Goal: Task Accomplishment & Management: Use online tool/utility

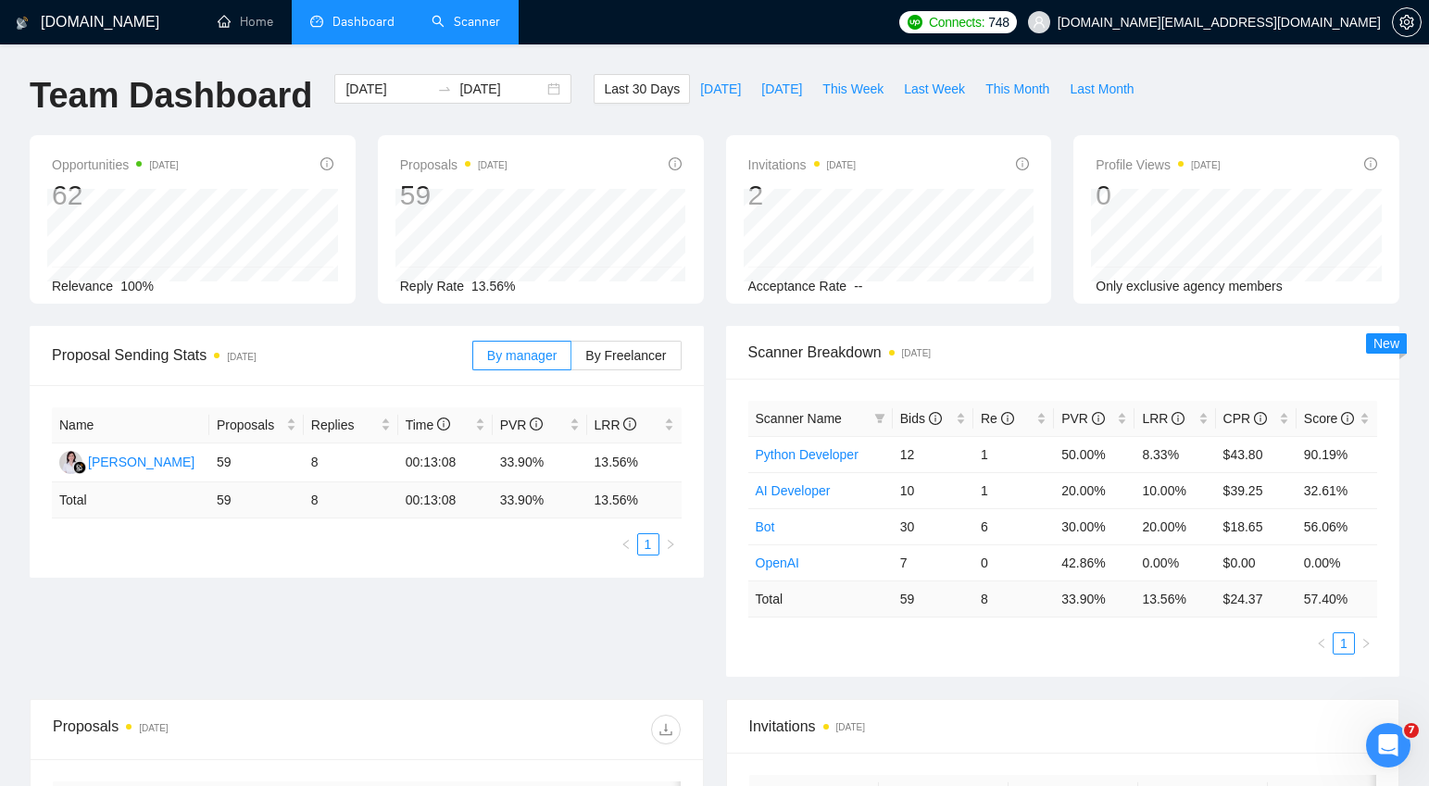
click at [463, 19] on link "Scanner" at bounding box center [466, 22] width 69 height 16
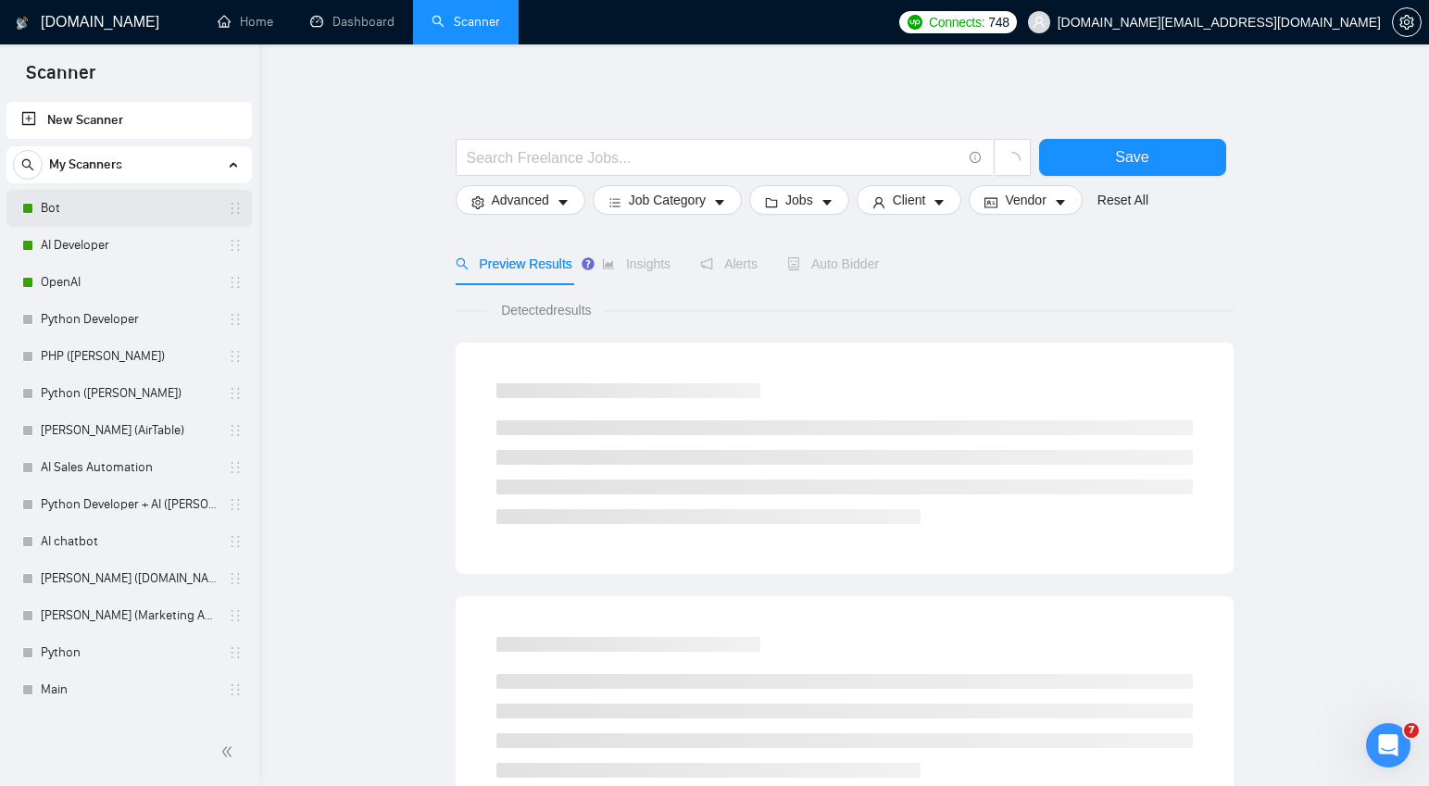
click at [119, 207] on link "Bot" at bounding box center [129, 208] width 176 height 37
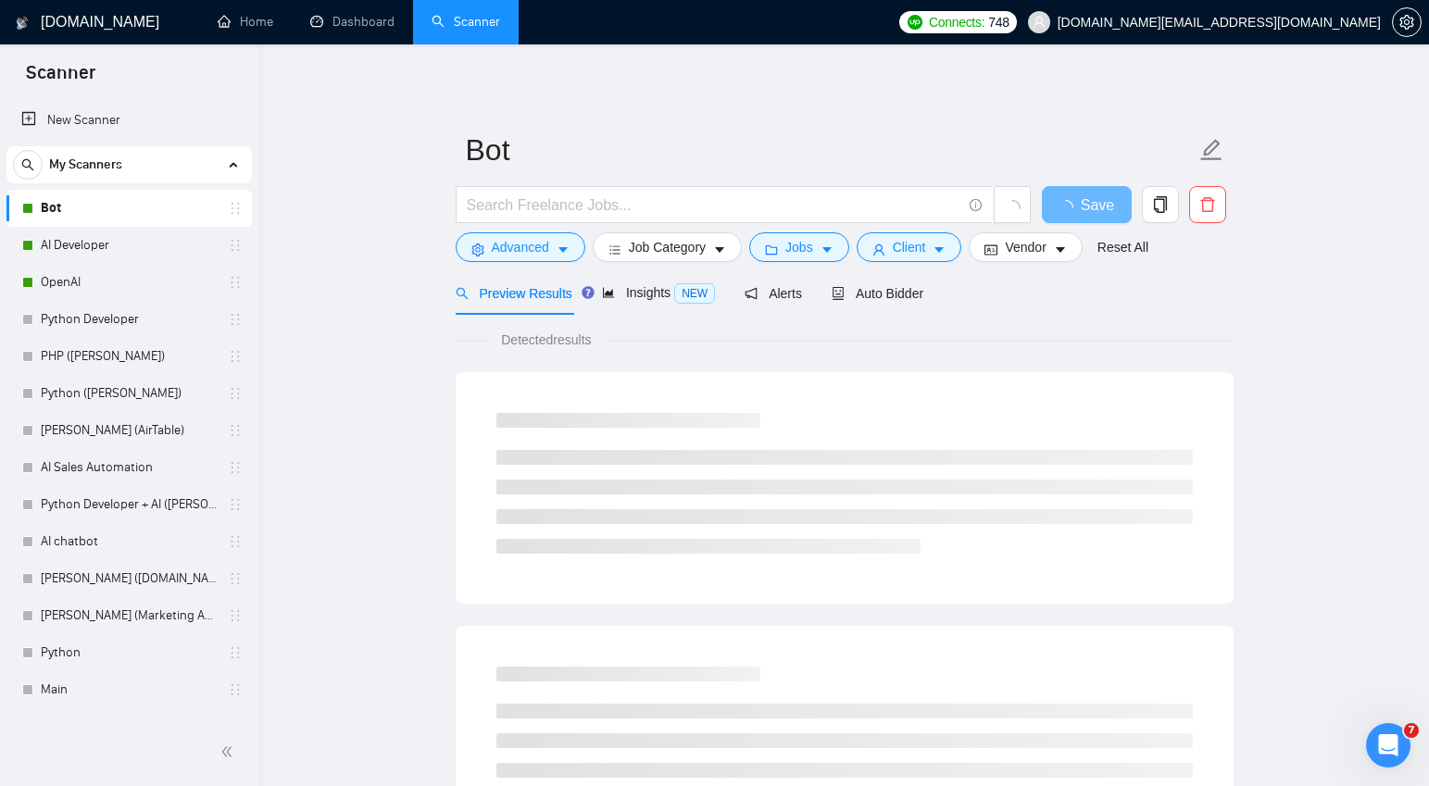
scroll to position [9, 0]
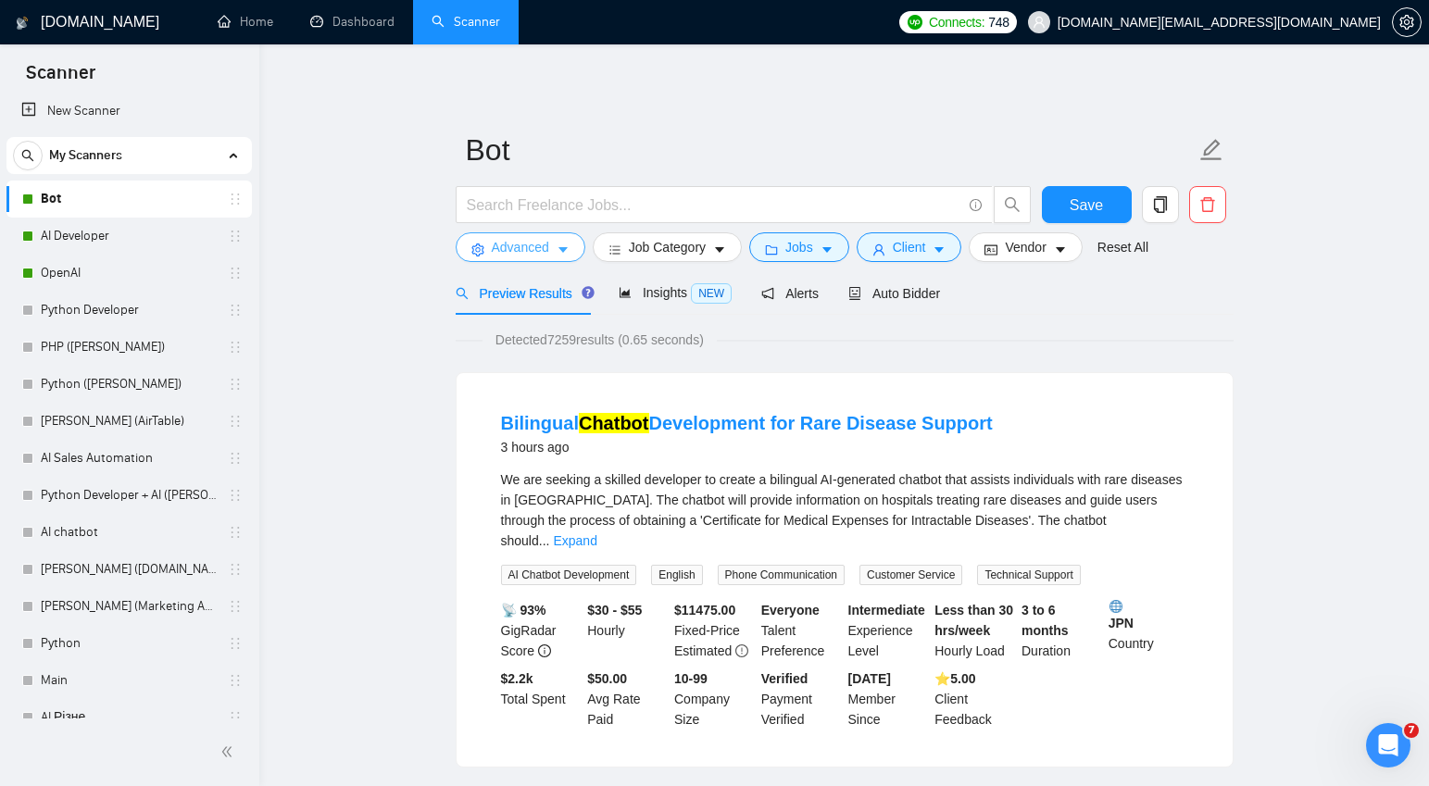
click at [565, 251] on icon "caret-down" at bounding box center [562, 251] width 9 height 6
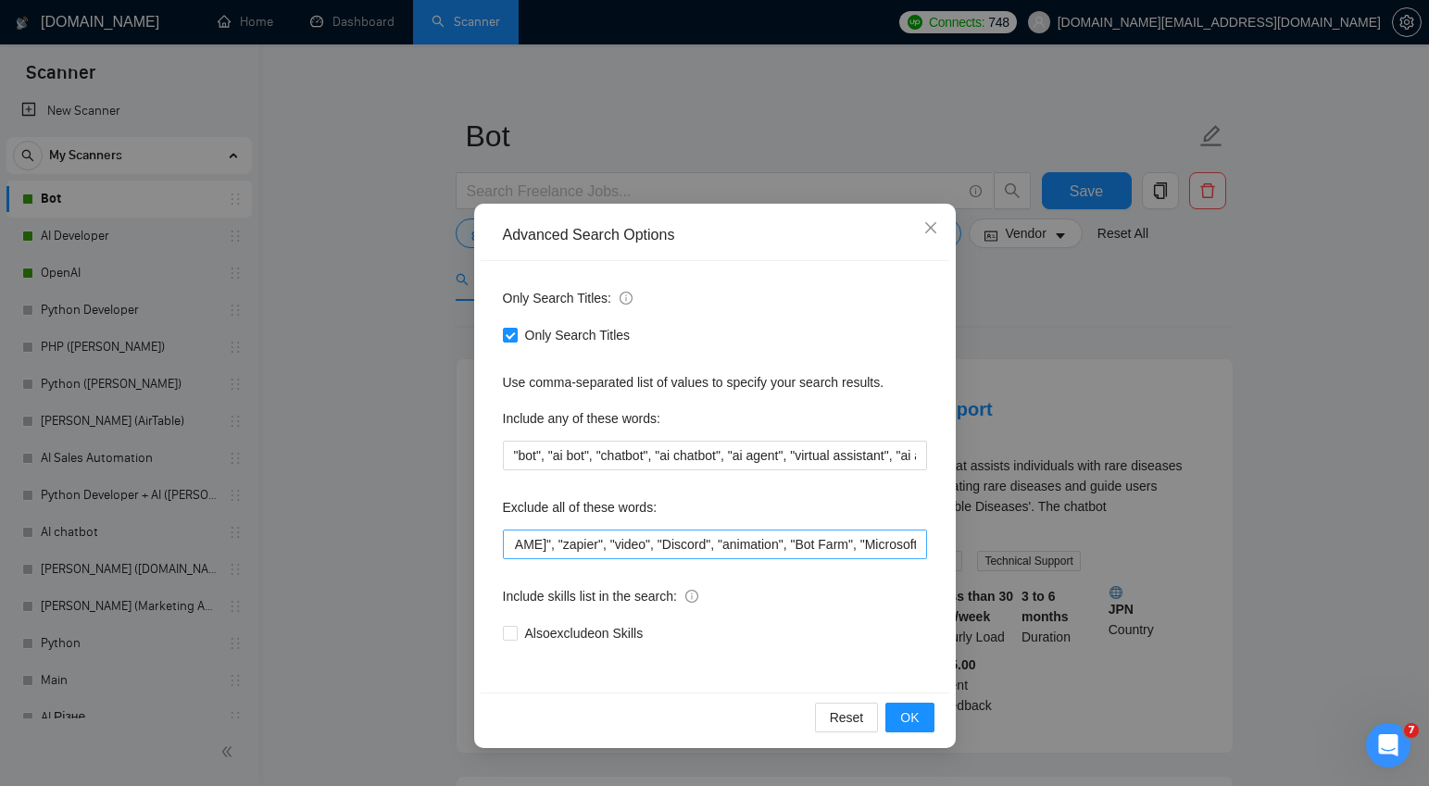
scroll to position [0, 401]
click at [920, 541] on input ""Earn", "Posting", "Go High Level", "ghl", "n8n", "make", "[DOMAIN_NAME]", "zap…" at bounding box center [715, 545] width 424 height 30
paste input "SEO"
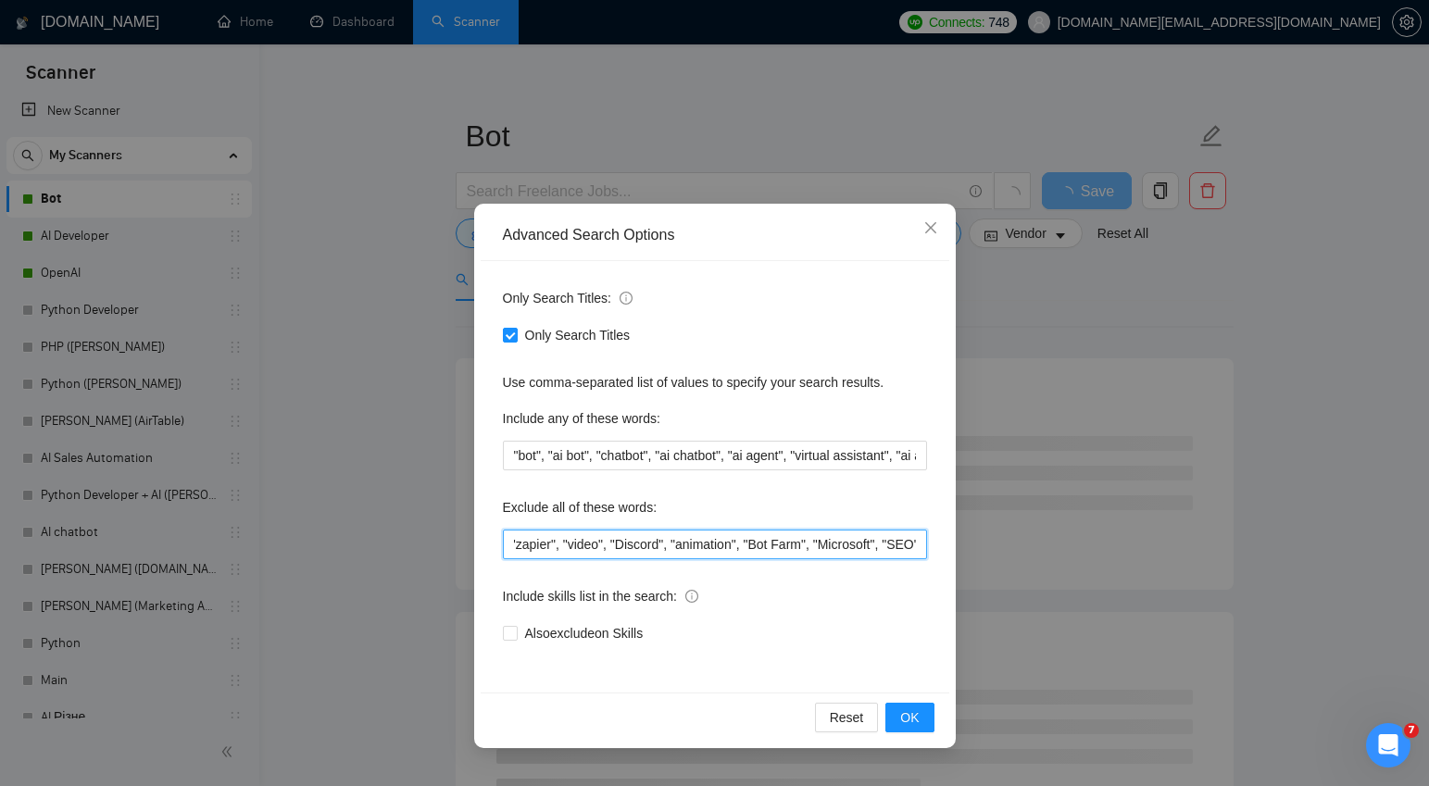
scroll to position [7, 0]
drag, startPoint x: 909, startPoint y: 543, endPoint x: 872, endPoint y: 545, distance: 37.1
click at [872, 545] on input ""Earn", "Posting", "Go High Level", "ghl", "n8n", "make", "[DOMAIN_NAME]", "zap…" at bounding box center [715, 545] width 424 height 30
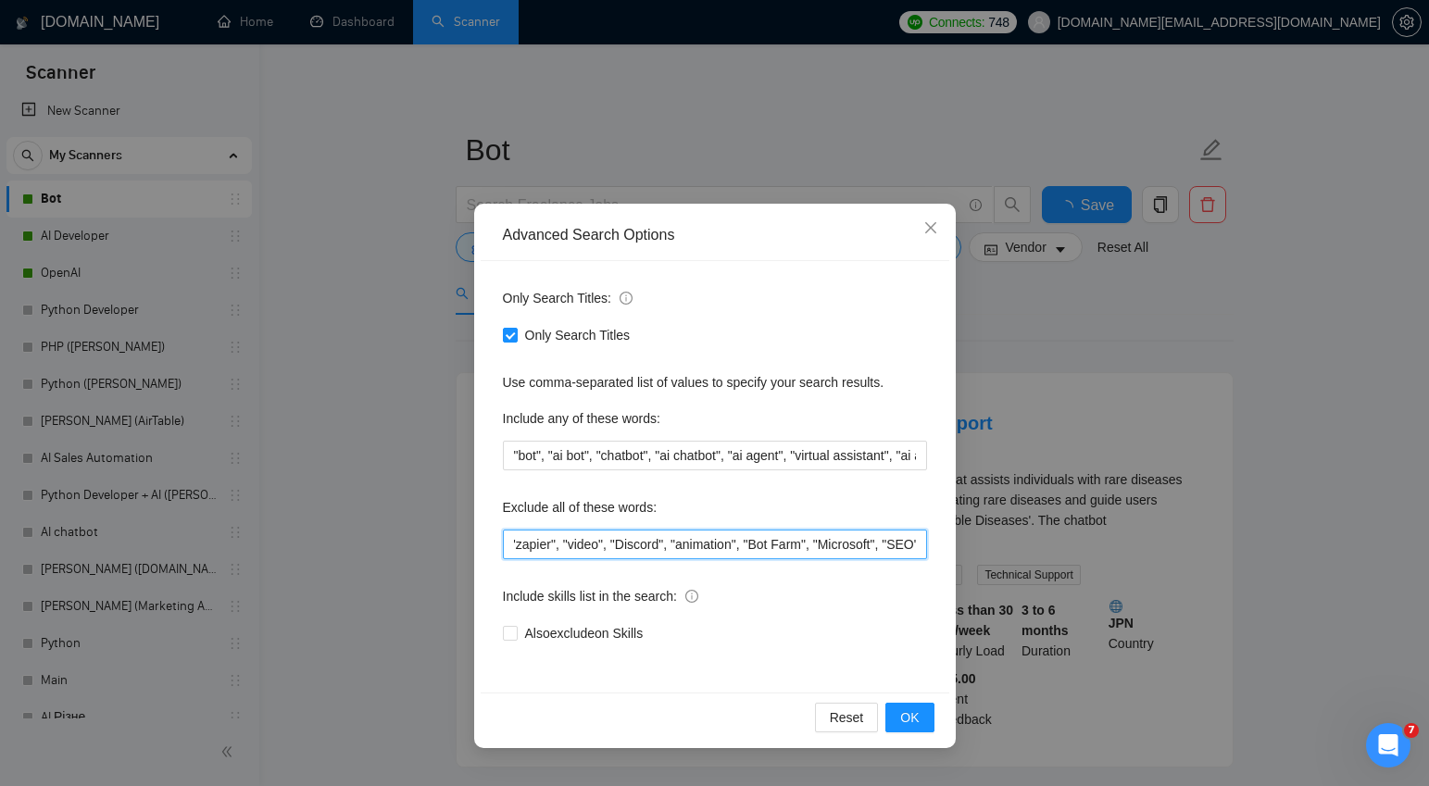
type input ""Earn", "Posting", "Go High Level", "ghl", "n8n", "make", "[DOMAIN_NAME]", "zap…"
click at [933, 507] on div "Only Search Titles: Only Search Titles Use comma-separated list of values to sp…" at bounding box center [715, 477] width 469 height 432
click at [909, 710] on span "OK" at bounding box center [909, 718] width 19 height 20
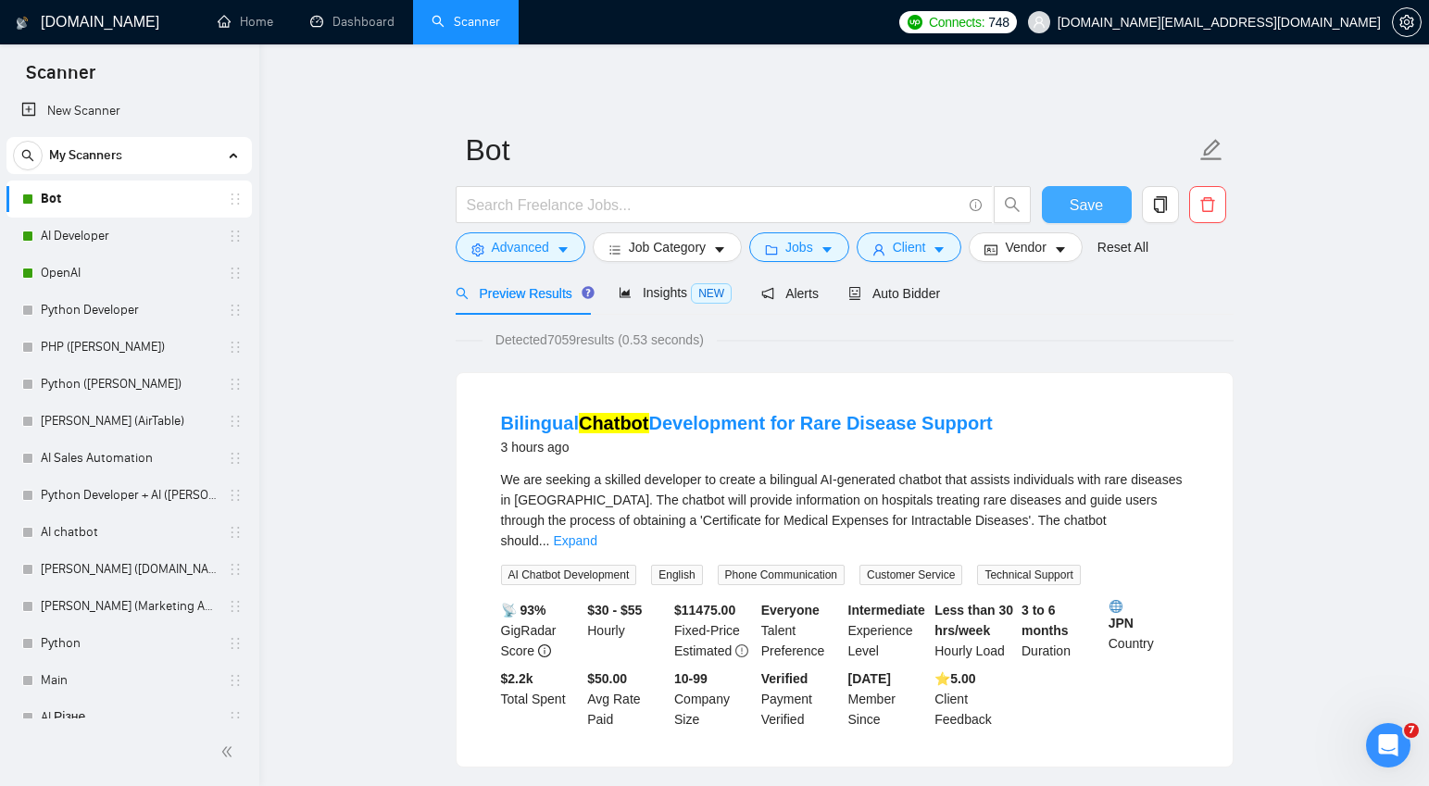
click at [1085, 207] on span "Save" at bounding box center [1086, 205] width 33 height 23
click at [94, 241] on link "AI Developer" at bounding box center [129, 236] width 176 height 37
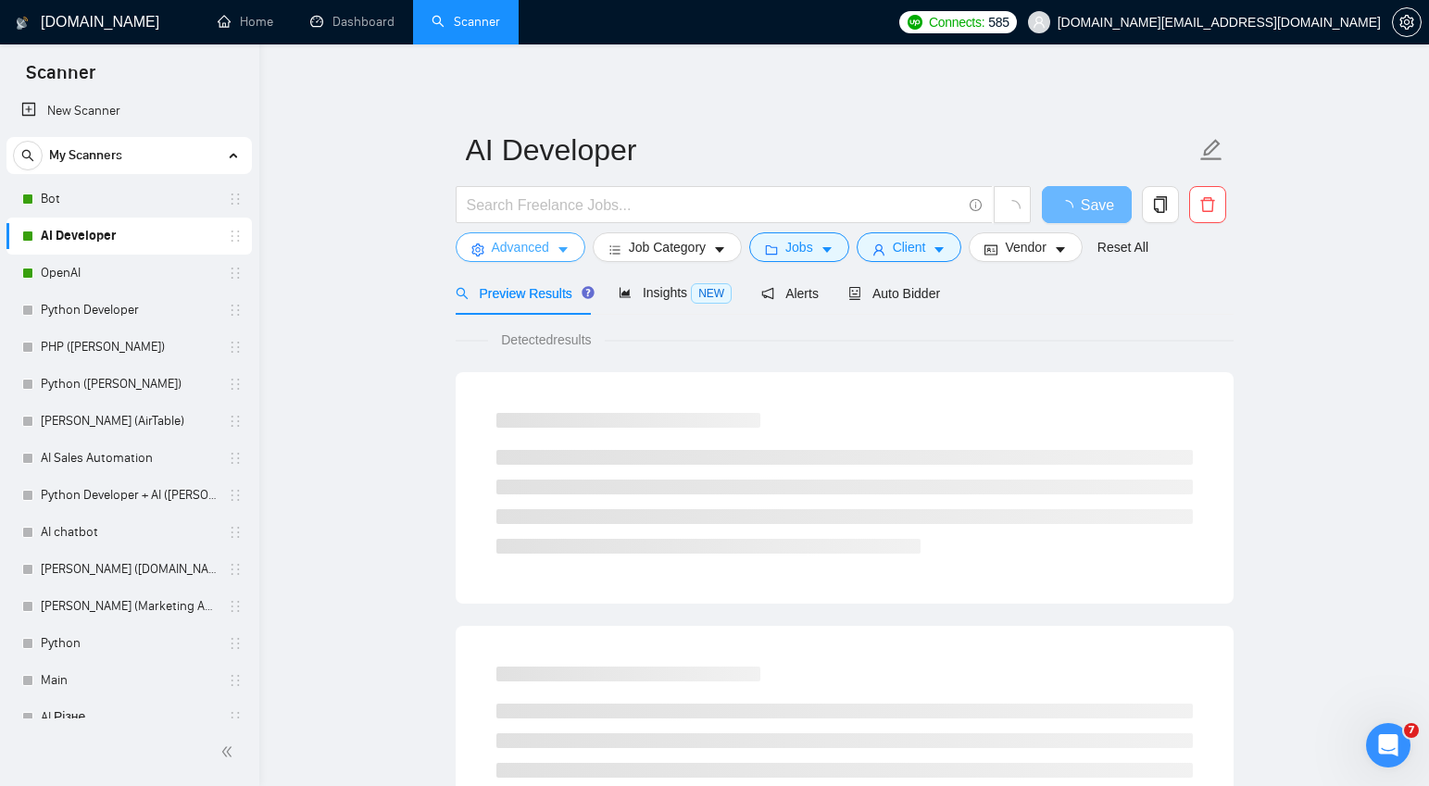
click at [566, 250] on icon "caret-down" at bounding box center [562, 251] width 9 height 6
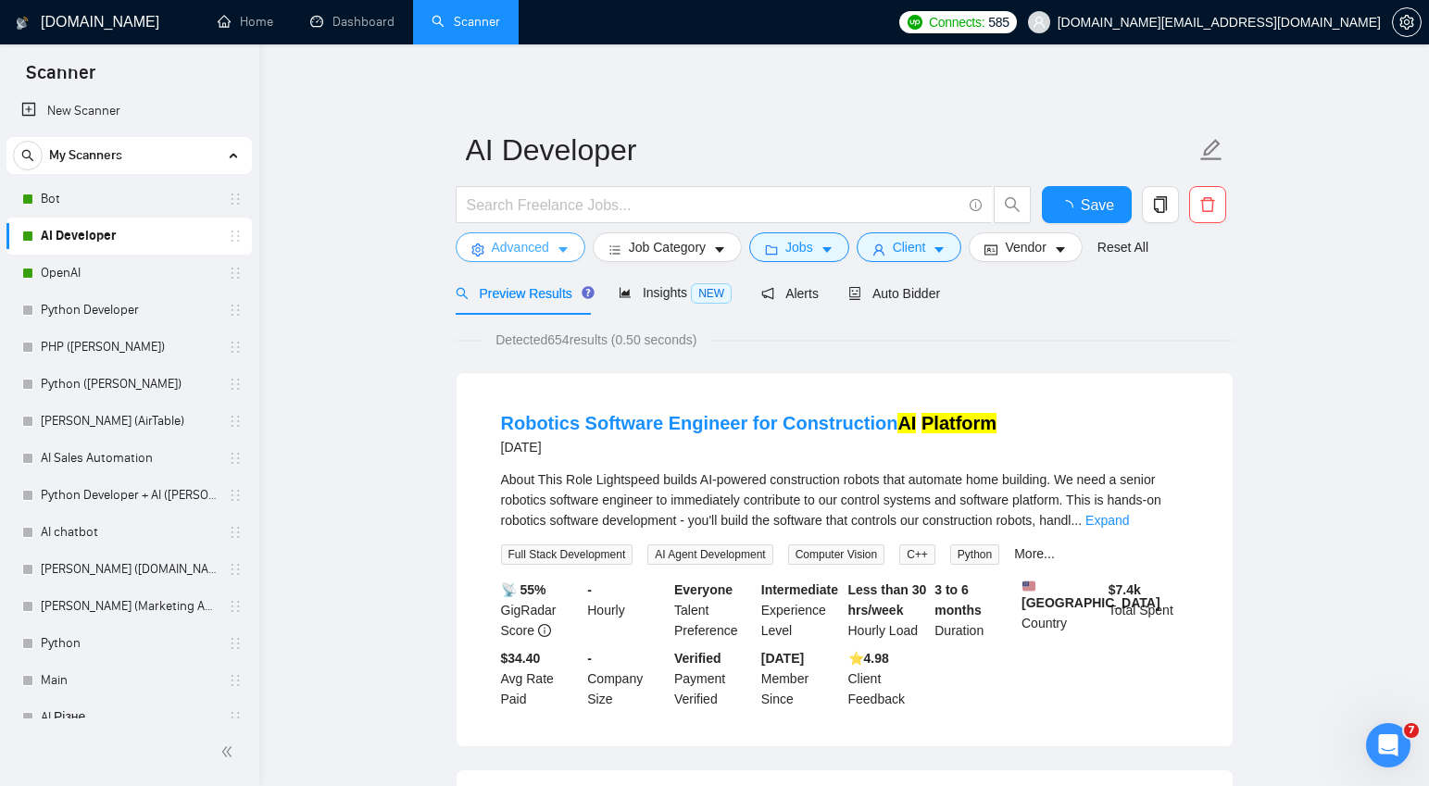
scroll to position [3, 0]
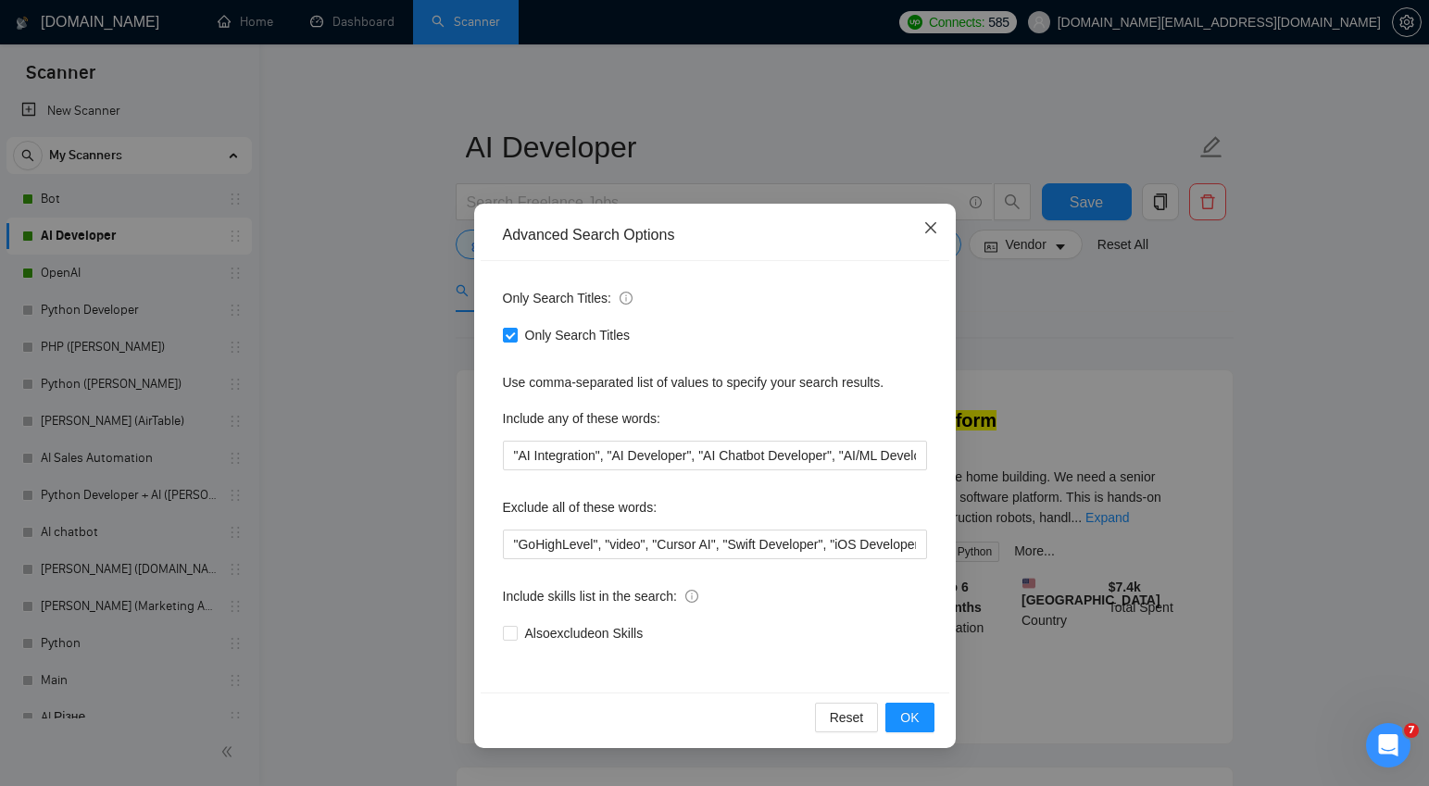
click at [934, 232] on icon "close" at bounding box center [930, 227] width 15 height 15
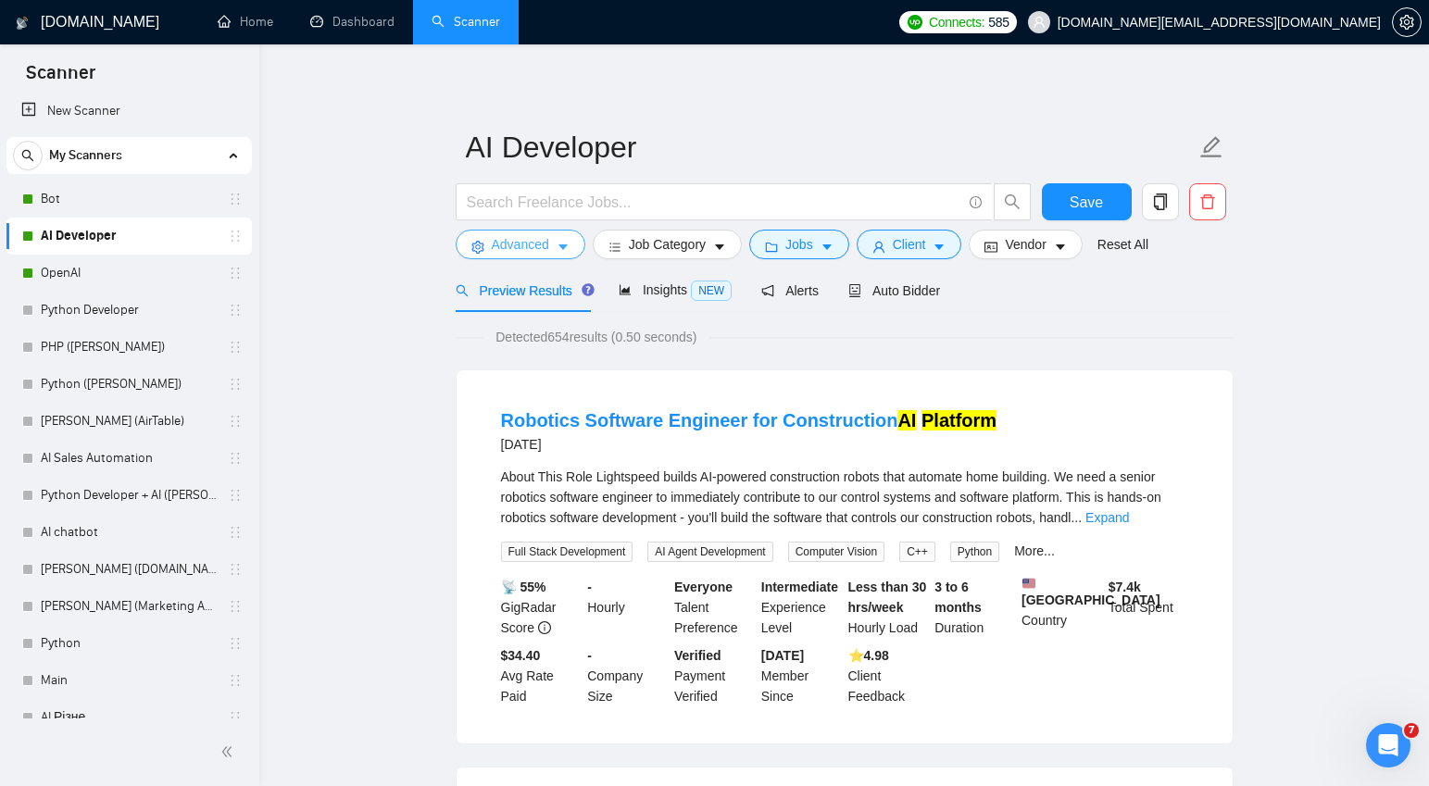
click at [566, 244] on icon "caret-down" at bounding box center [563, 247] width 13 height 13
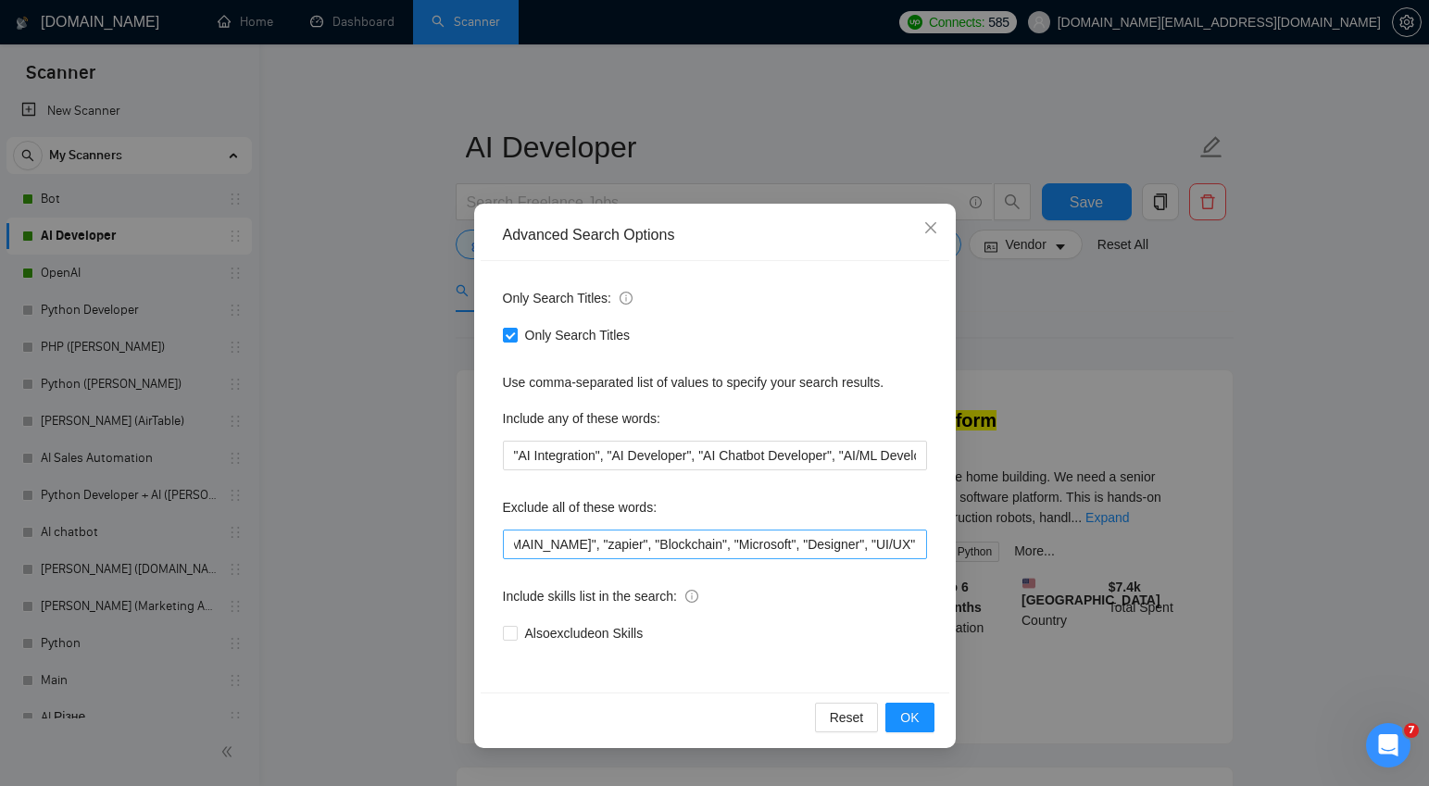
scroll to position [0, 803]
click at [929, 231] on icon "close" at bounding box center [930, 227] width 15 height 15
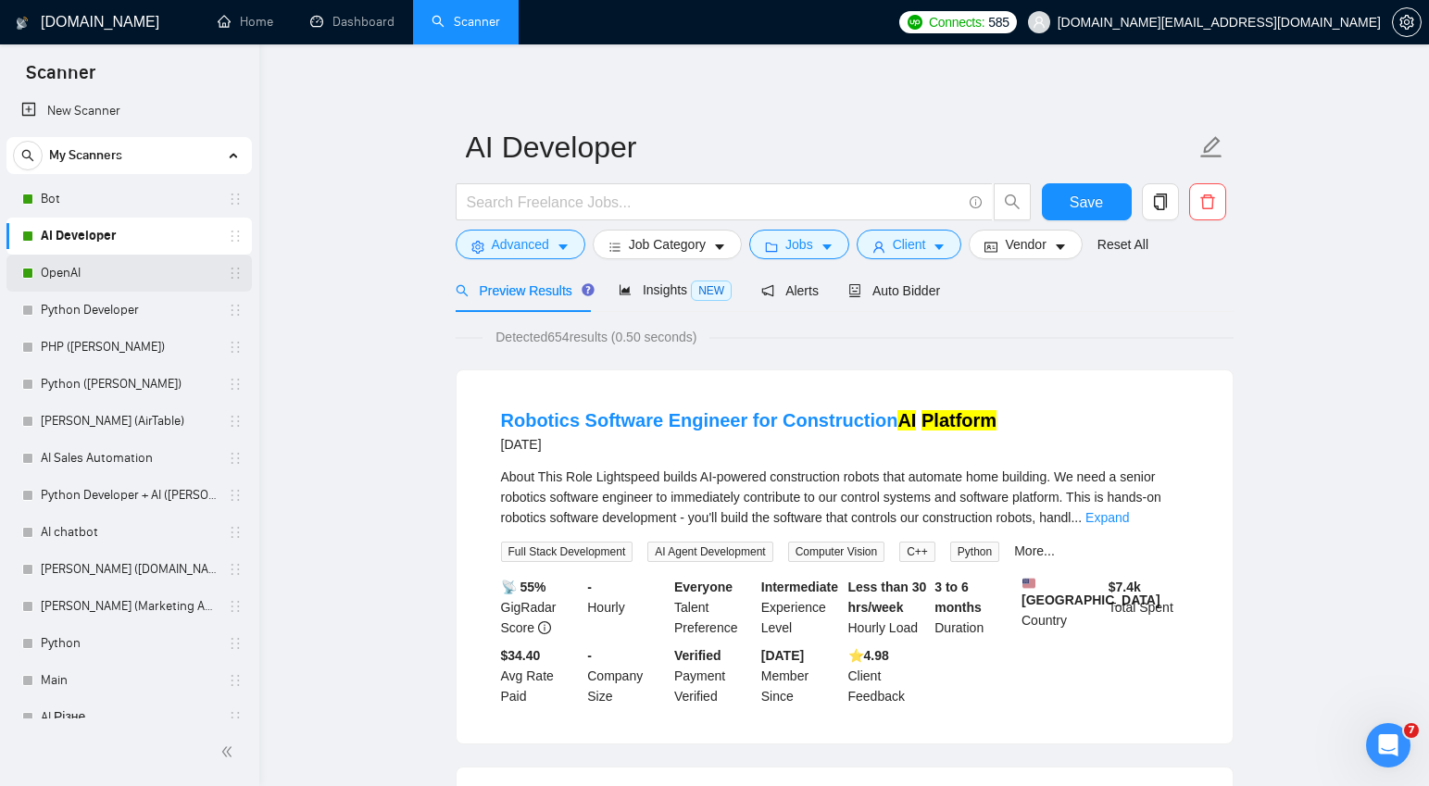
click at [73, 264] on link "OpenAI" at bounding box center [129, 273] width 176 height 37
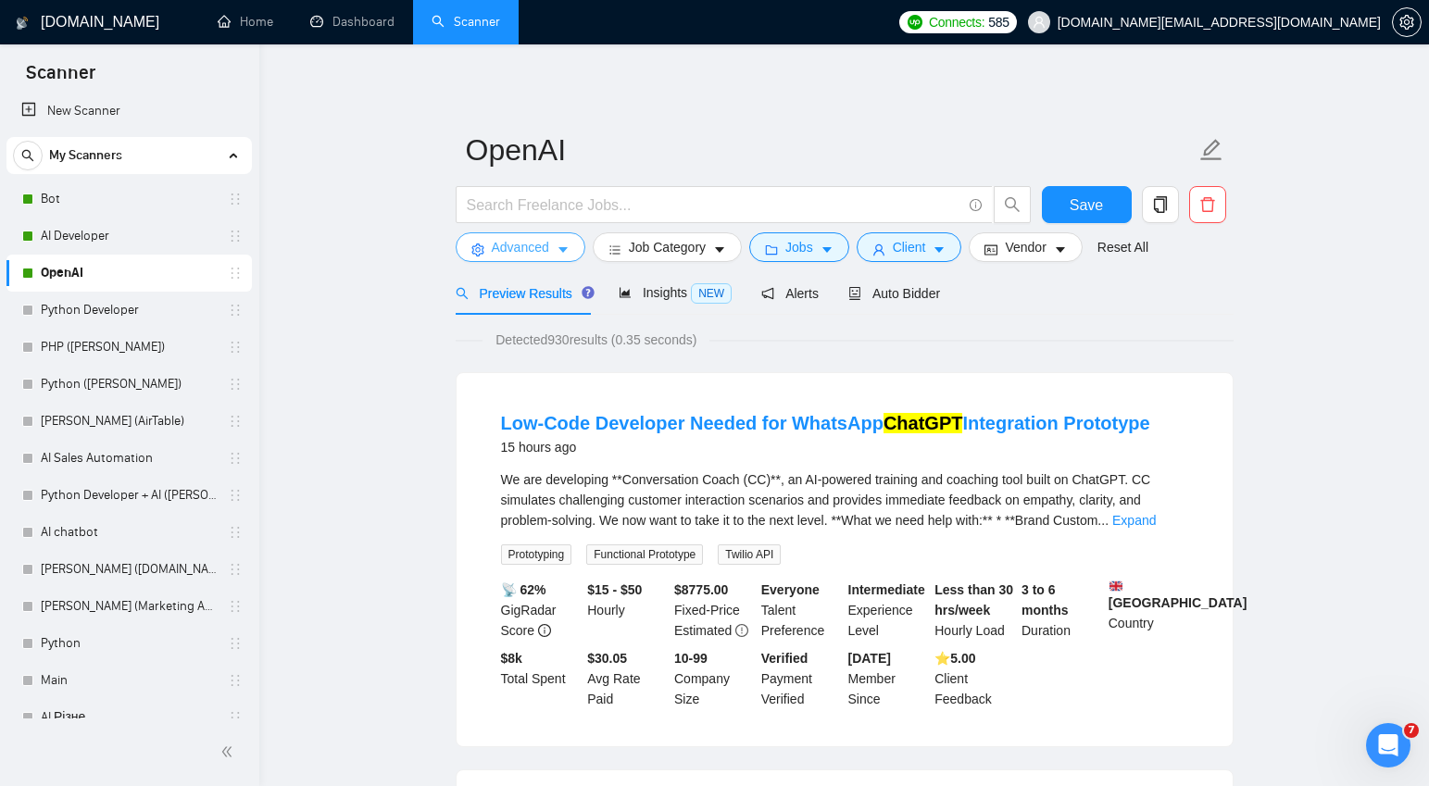
click at [568, 246] on icon "caret-down" at bounding box center [563, 250] width 13 height 13
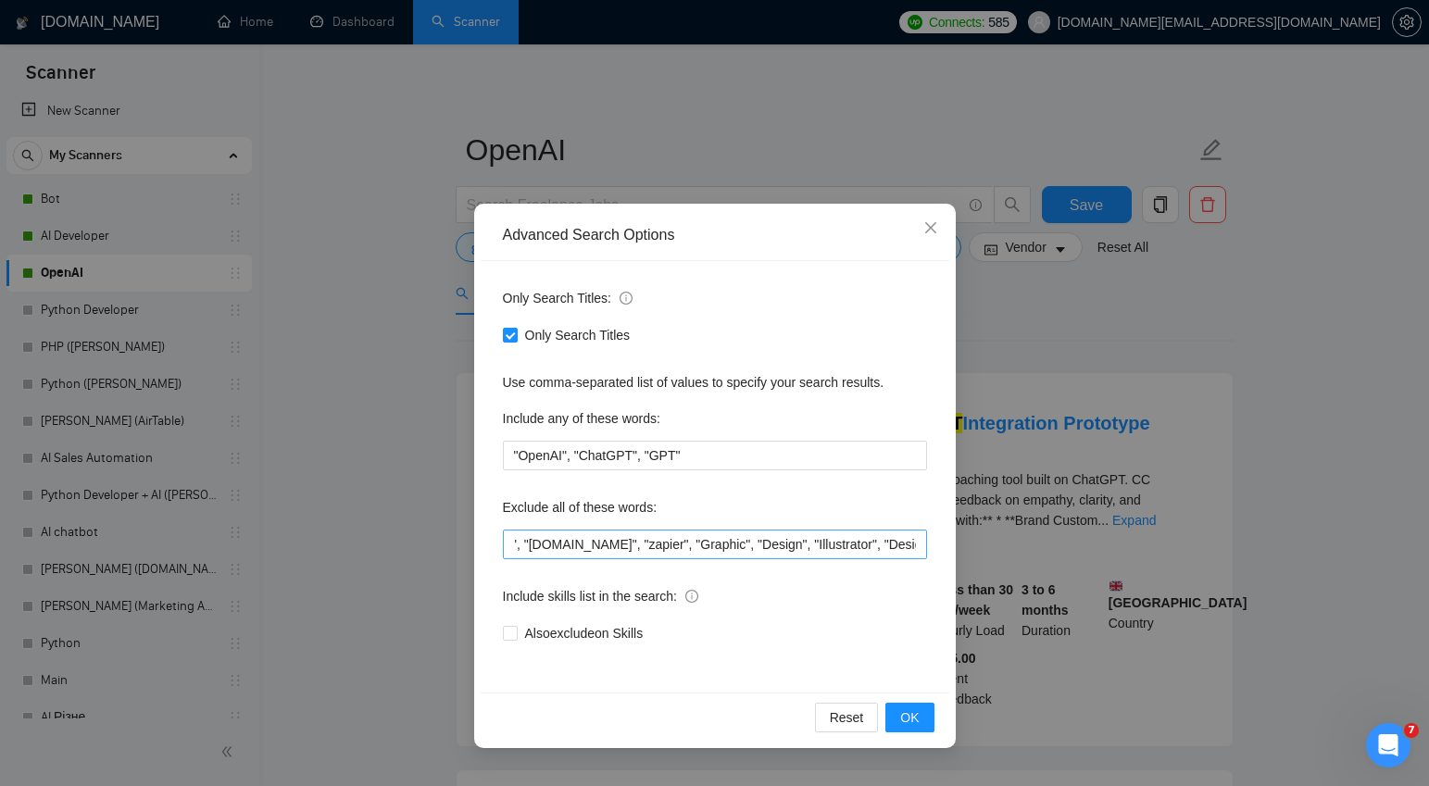
scroll to position [0, 566]
click at [925, 543] on input ""Script", "Photo", "Earn", "Posting", "agency", "Go High Level", "ghl", "n8n", …" at bounding box center [715, 545] width 424 height 30
paste input ", "SEO""
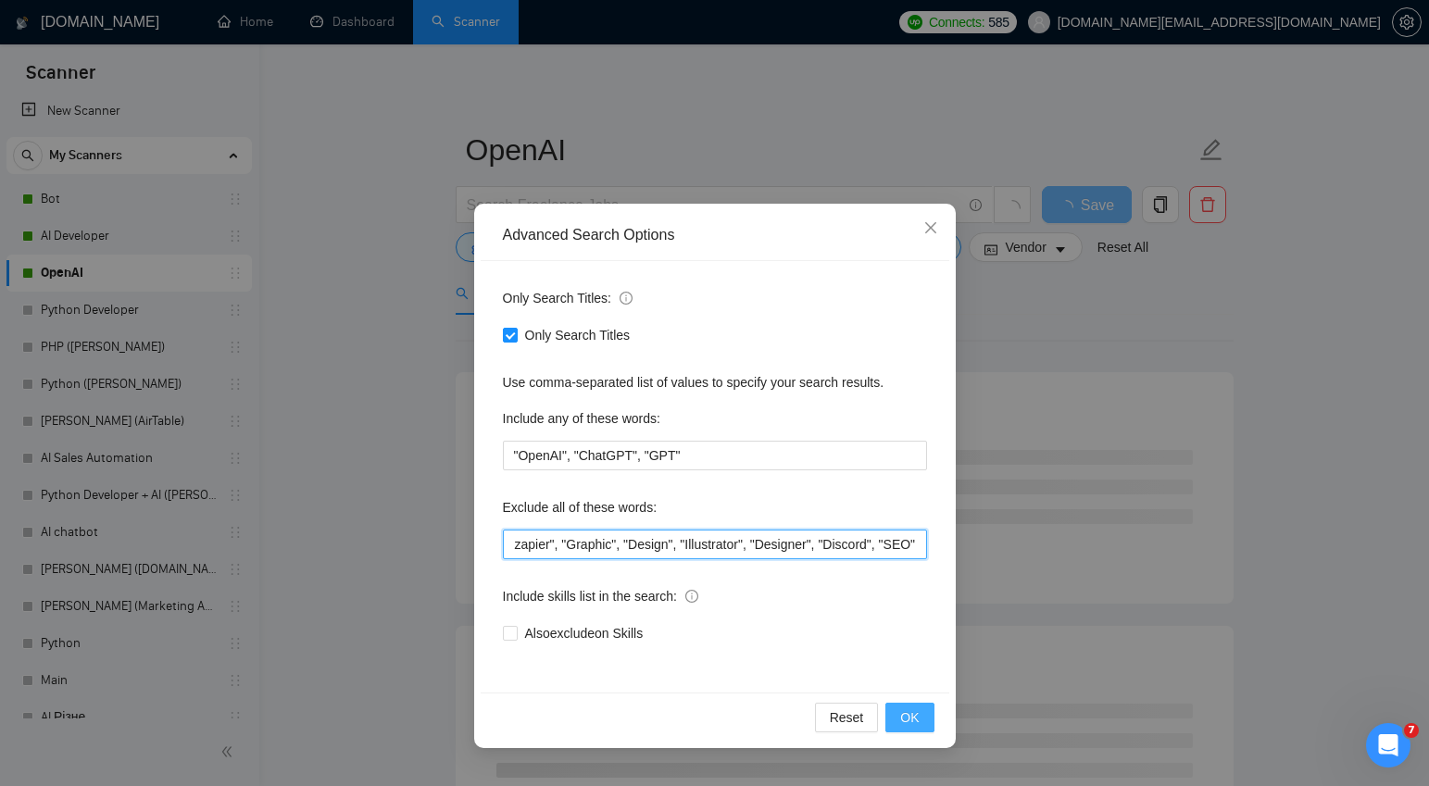
type input ""Script", "Photo", "Earn", "Posting", "agency", "Go High Level", "ghl", "n8n", …"
click at [906, 716] on span "OK" at bounding box center [909, 718] width 19 height 20
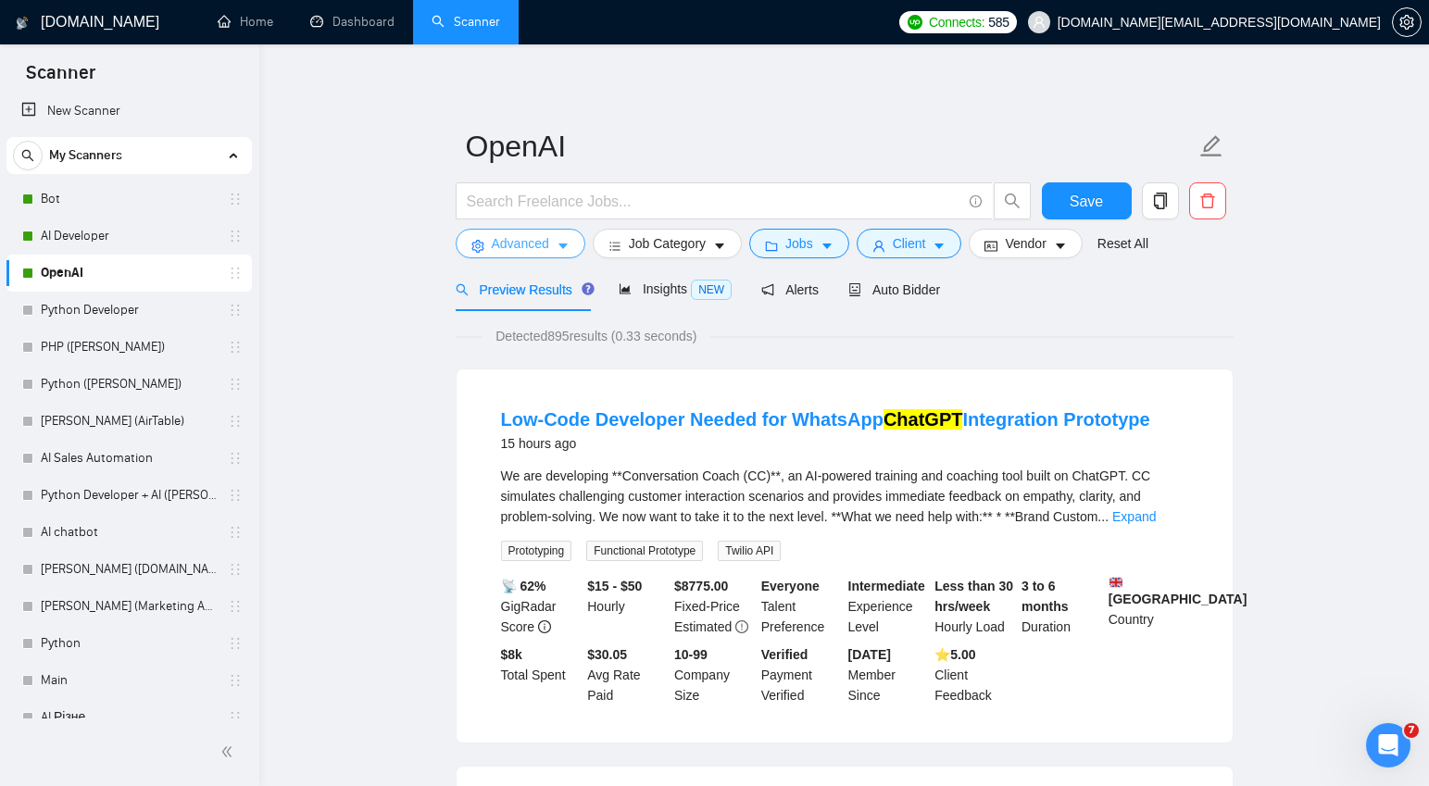
click at [565, 246] on icon "caret-down" at bounding box center [562, 248] width 9 height 6
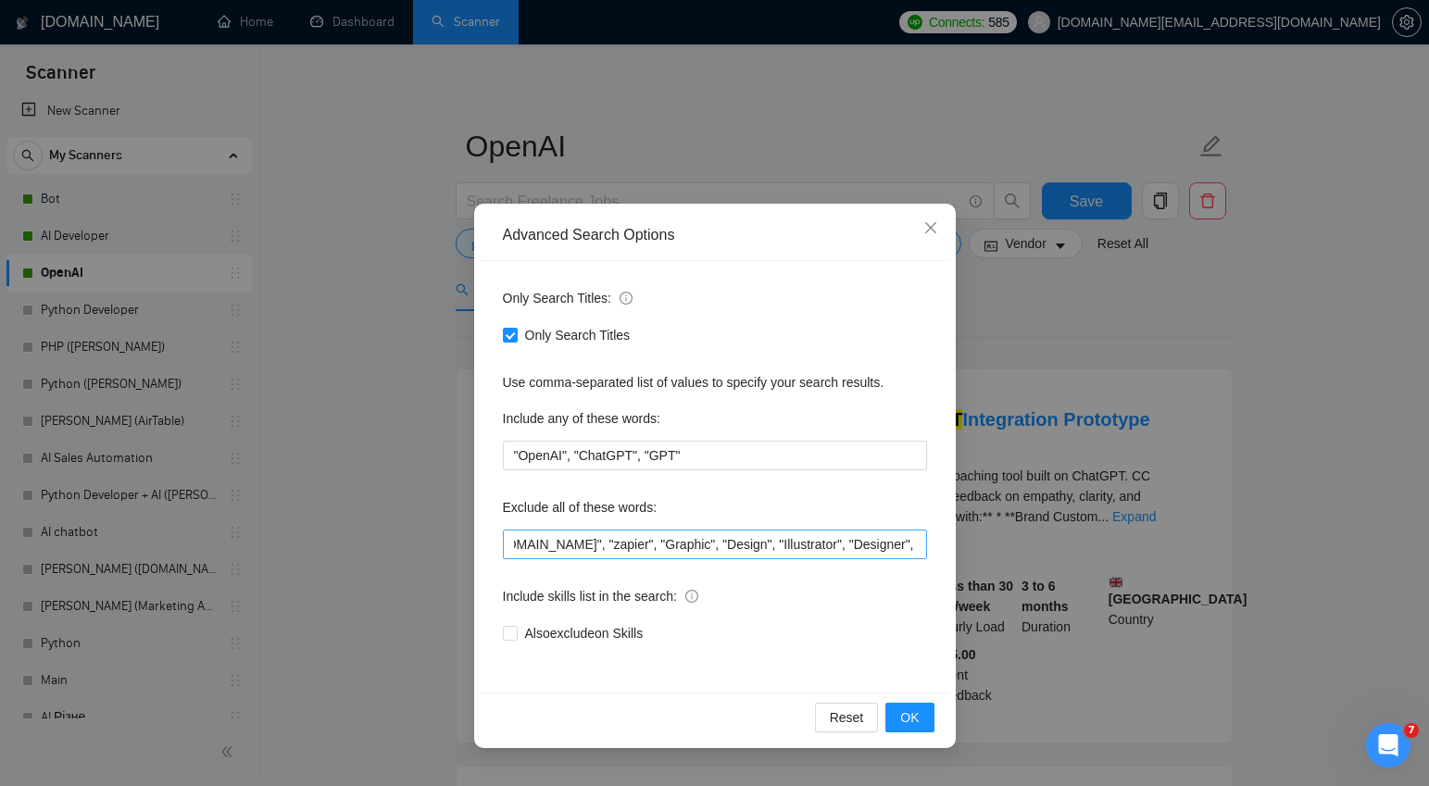
scroll to position [0, 610]
click at [910, 720] on span "OK" at bounding box center [909, 718] width 19 height 20
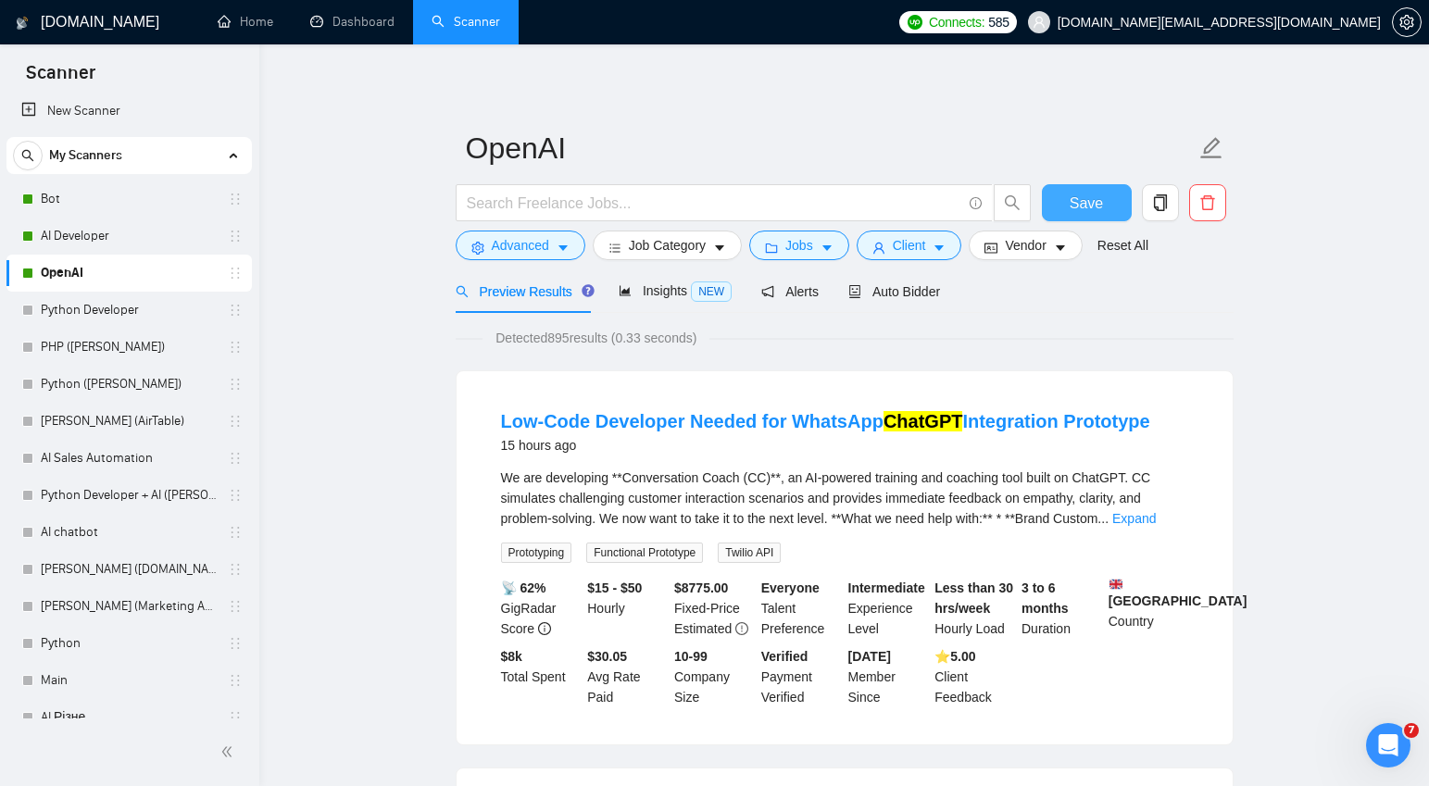
click at [1085, 201] on span "Save" at bounding box center [1086, 203] width 33 height 23
